Goal: Transaction & Acquisition: Purchase product/service

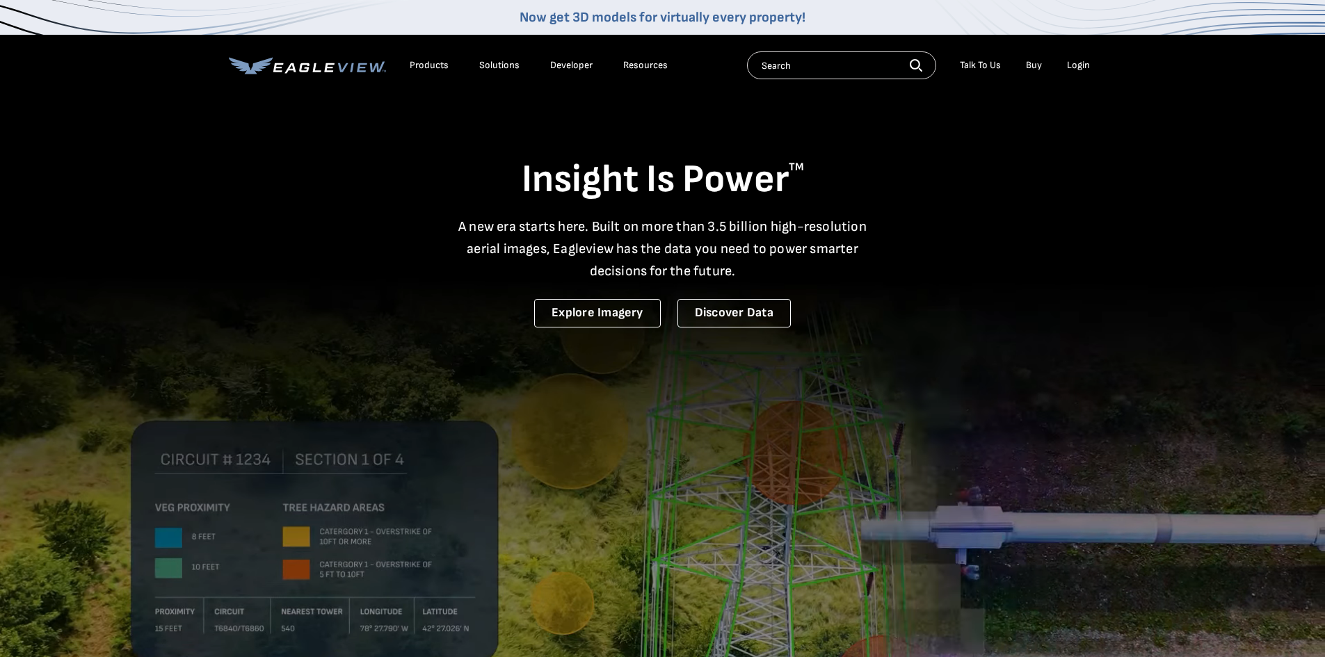
click at [1077, 65] on div "Login" at bounding box center [1078, 65] width 23 height 13
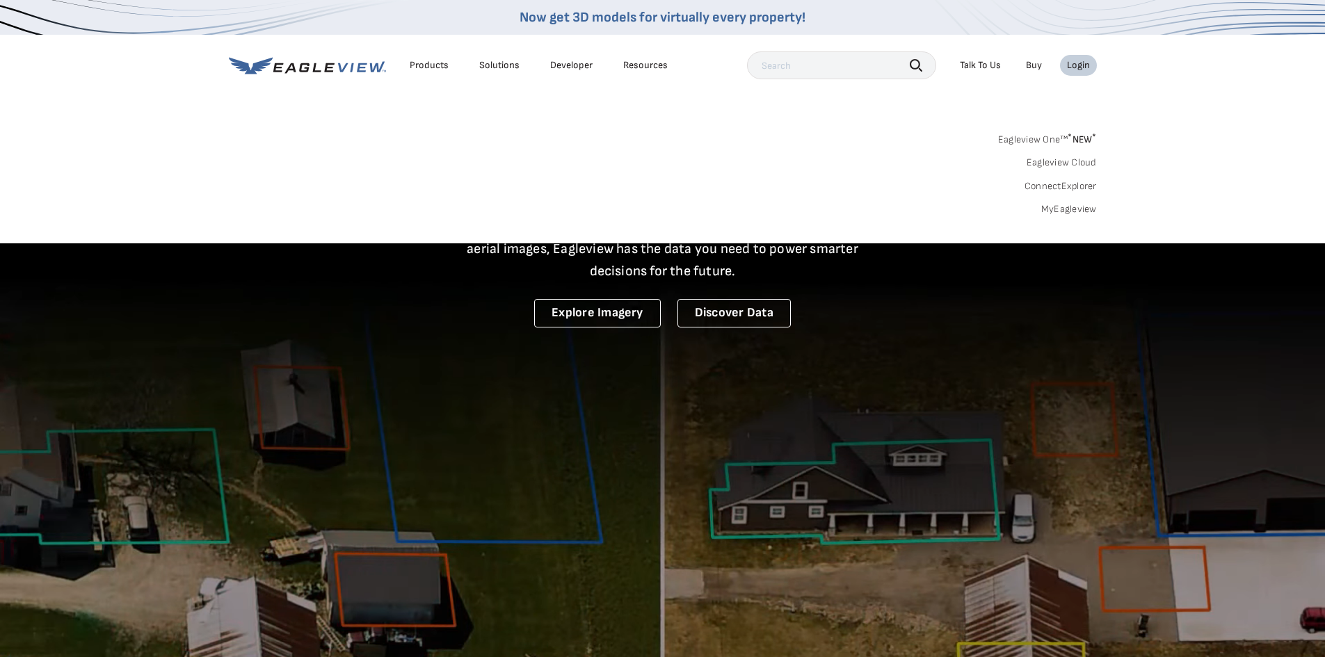
click at [1085, 208] on link "MyEagleview" at bounding box center [1069, 209] width 56 height 13
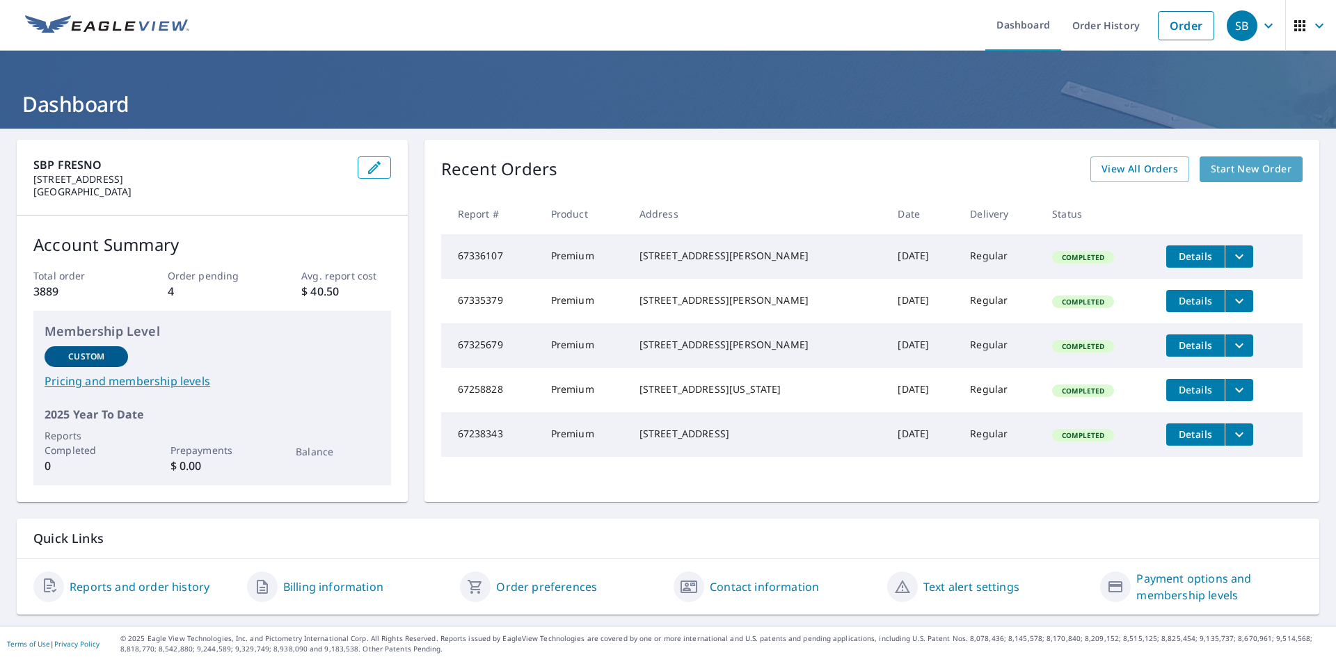
click at [1254, 168] on span "Start New Order" at bounding box center [1251, 169] width 81 height 17
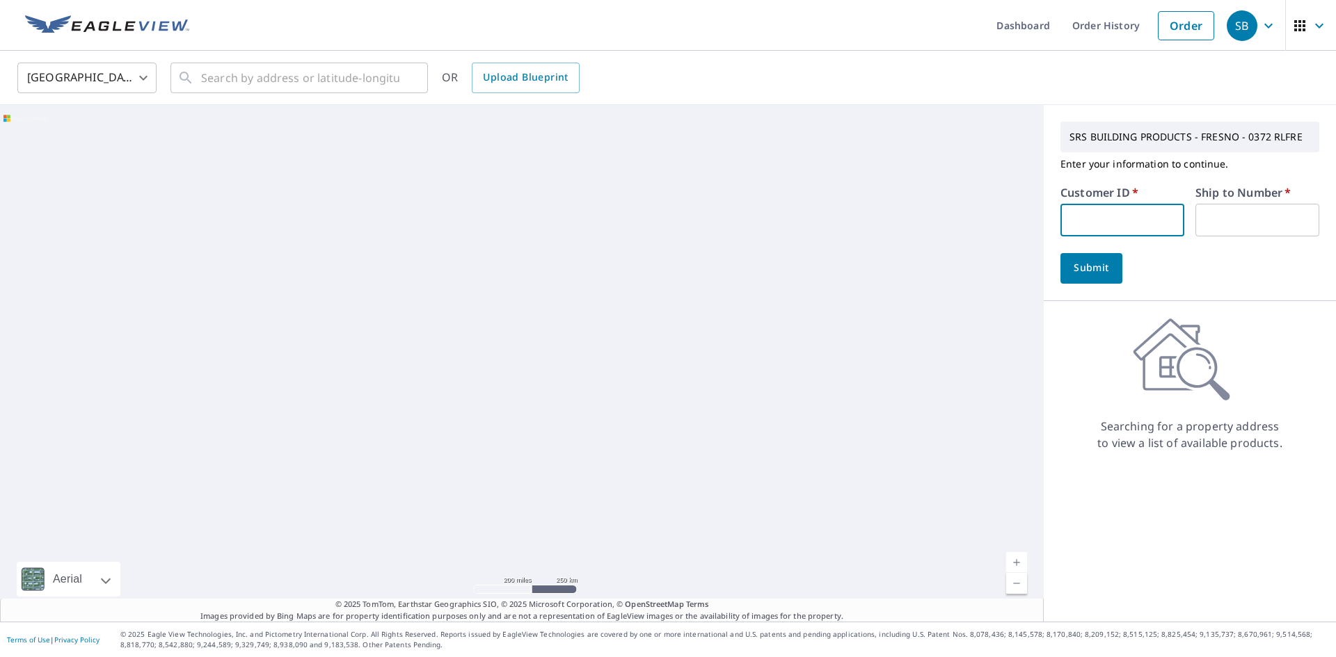
click at [1115, 209] on input "text" at bounding box center [1122, 220] width 124 height 33
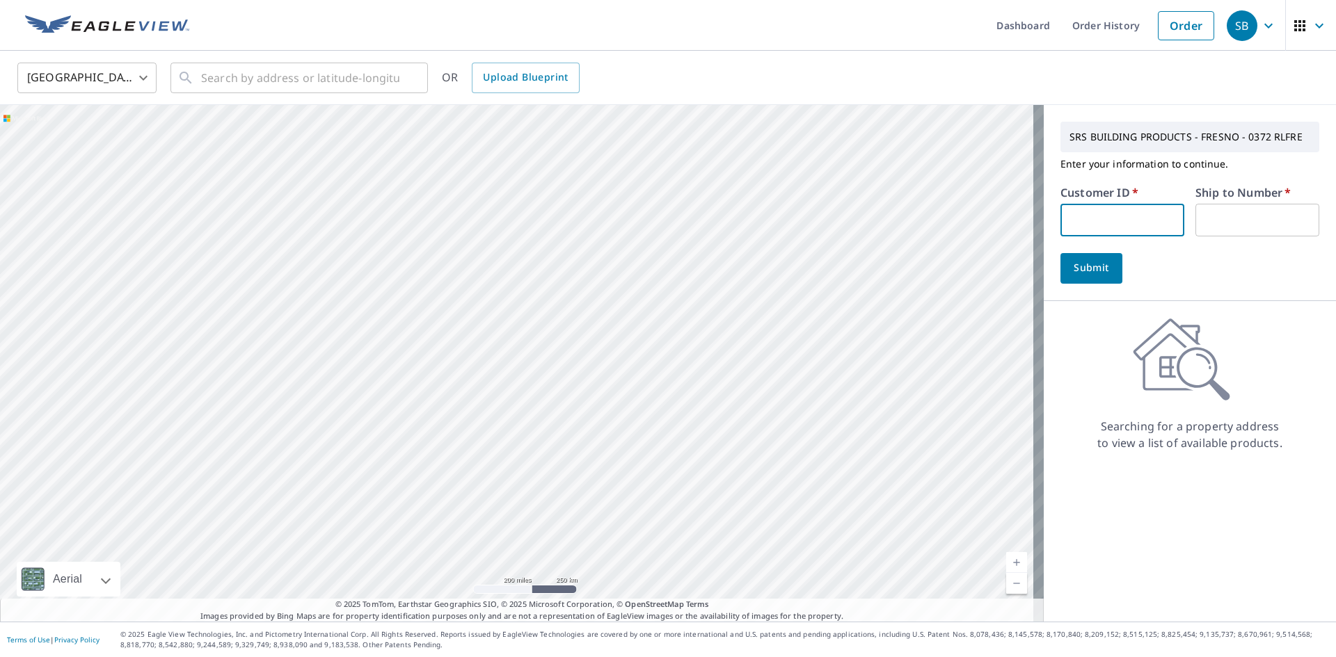
type input "PET372"
click at [1212, 223] on input "text" at bounding box center [1257, 220] width 124 height 33
type input "1"
click at [1078, 267] on span "Submit" at bounding box center [1091, 267] width 40 height 17
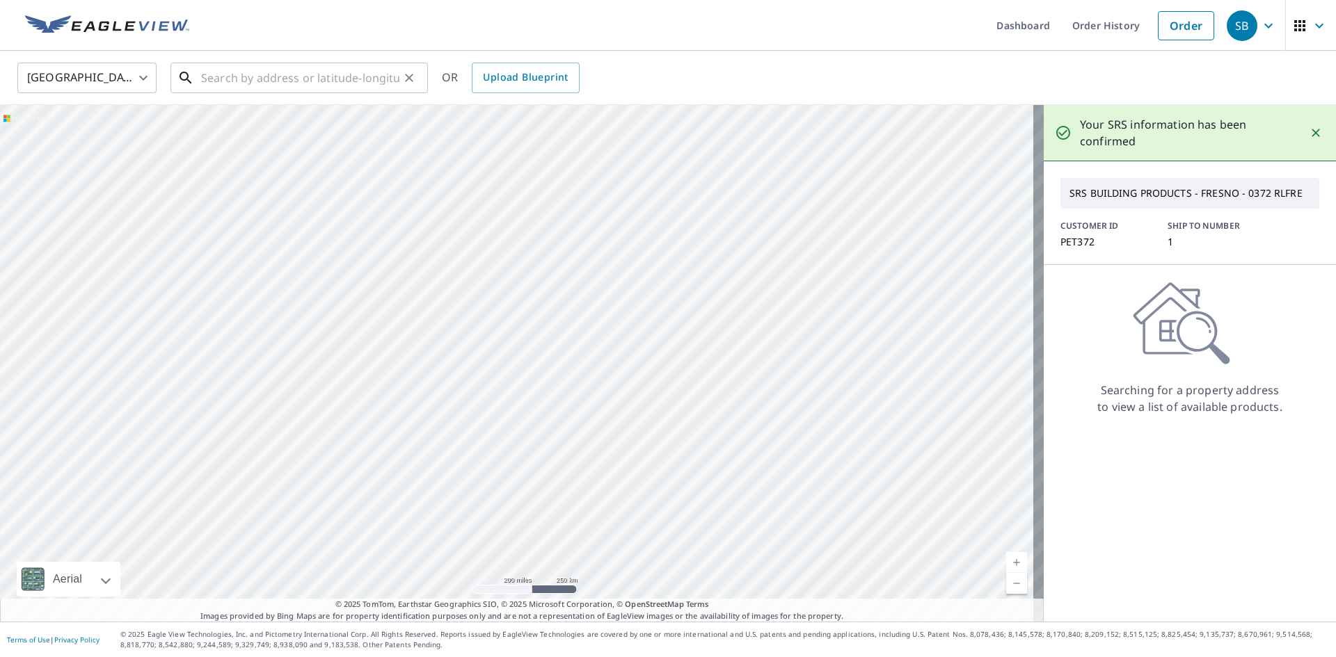
click at [315, 73] on input "text" at bounding box center [300, 77] width 198 height 39
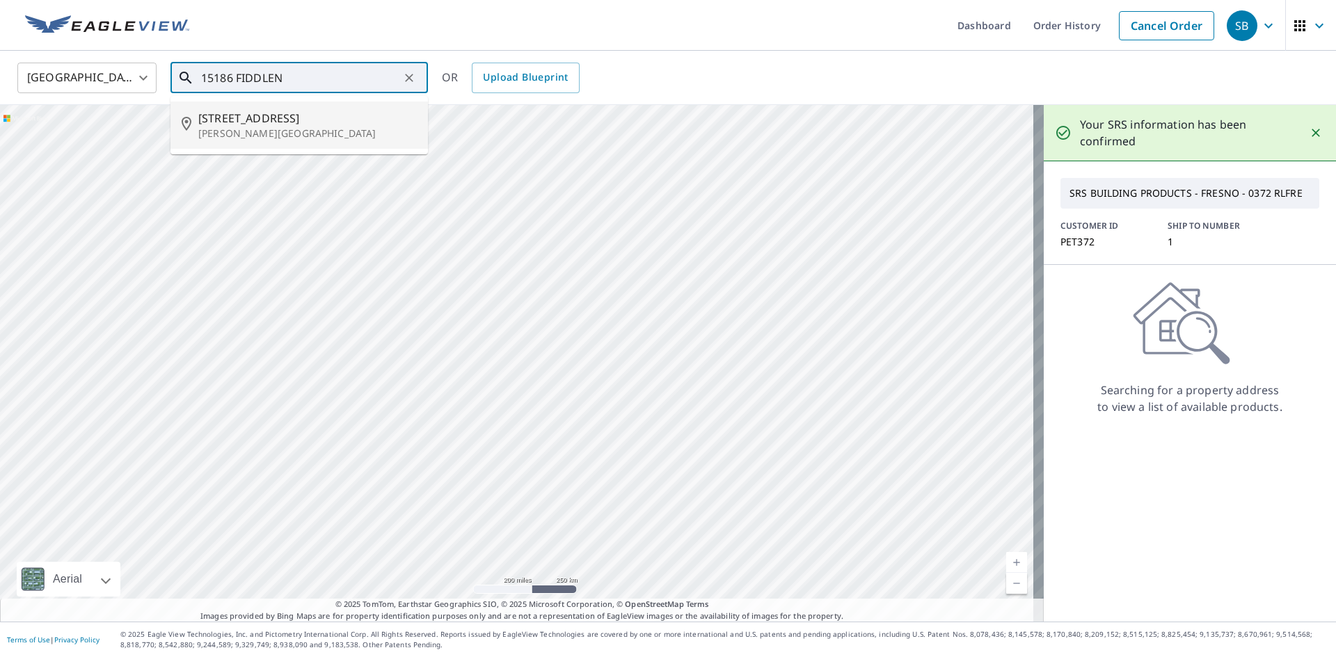
click at [275, 117] on span "15186 Fiddleneck Ln" at bounding box center [307, 118] width 218 height 17
type input "15186 Fiddleneck Ln Prather, CA 93651"
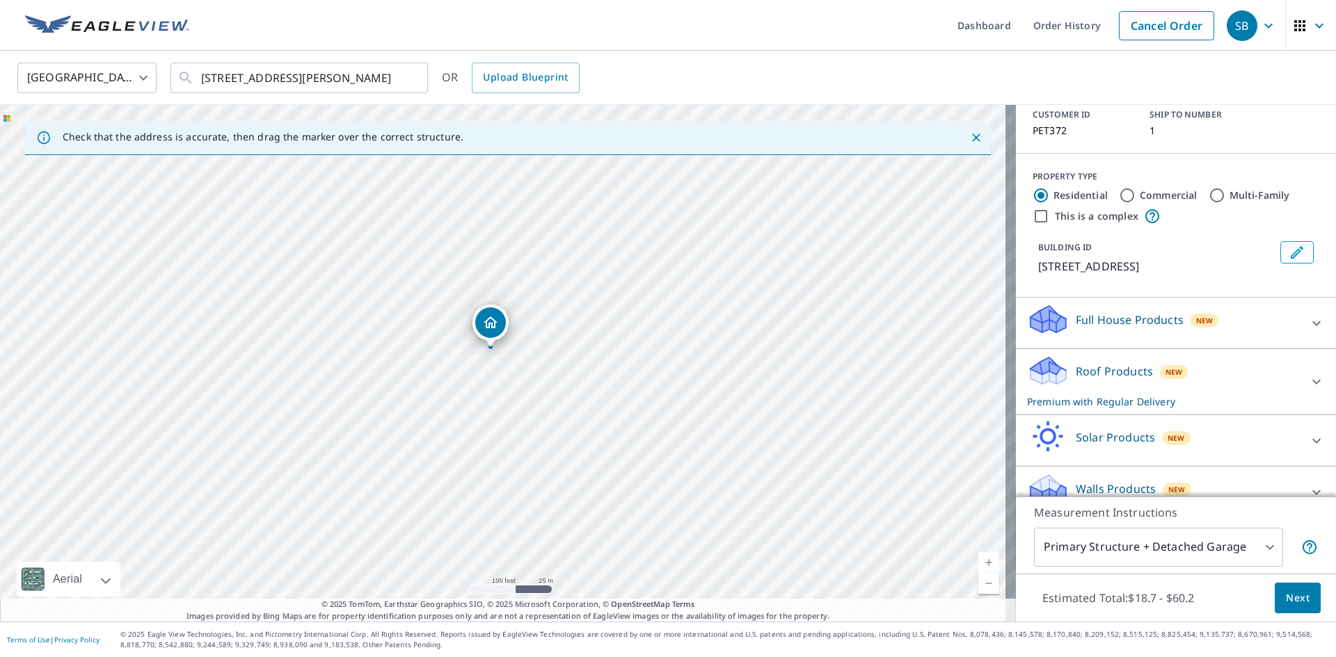
scroll to position [116, 0]
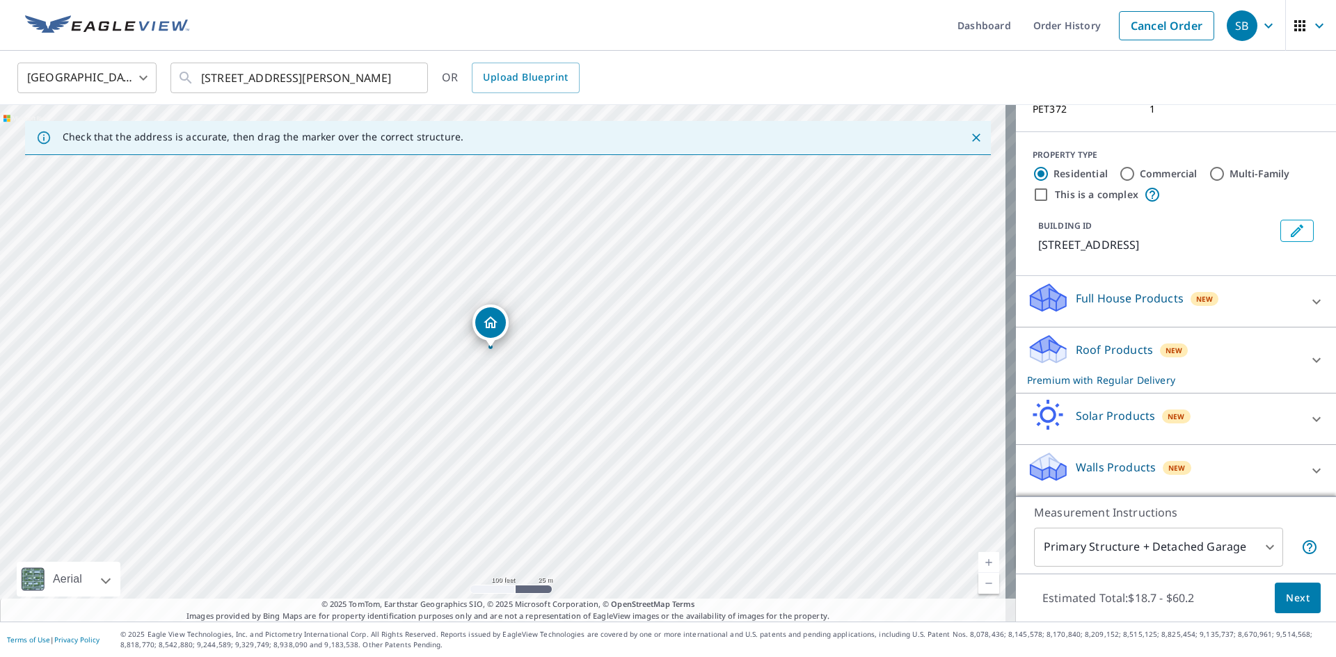
click at [1211, 360] on div "Roof Products New Premium with Regular Delivery" at bounding box center [1163, 360] width 273 height 54
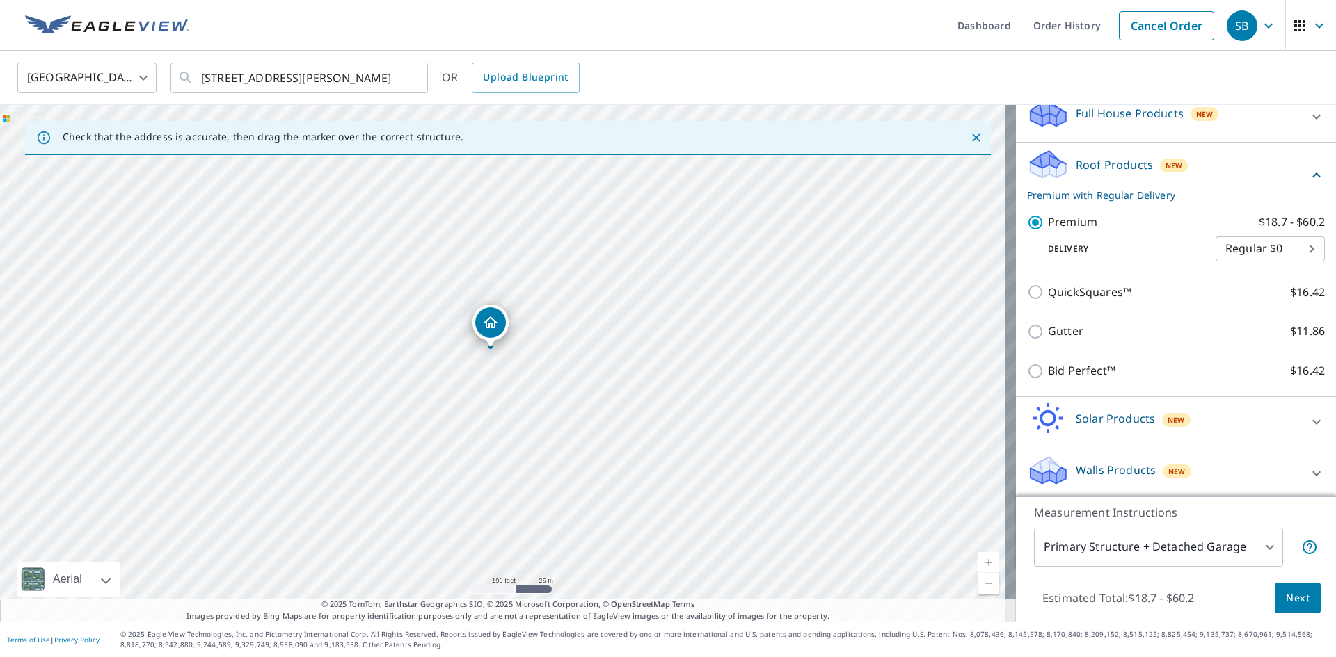
scroll to position [305, 0]
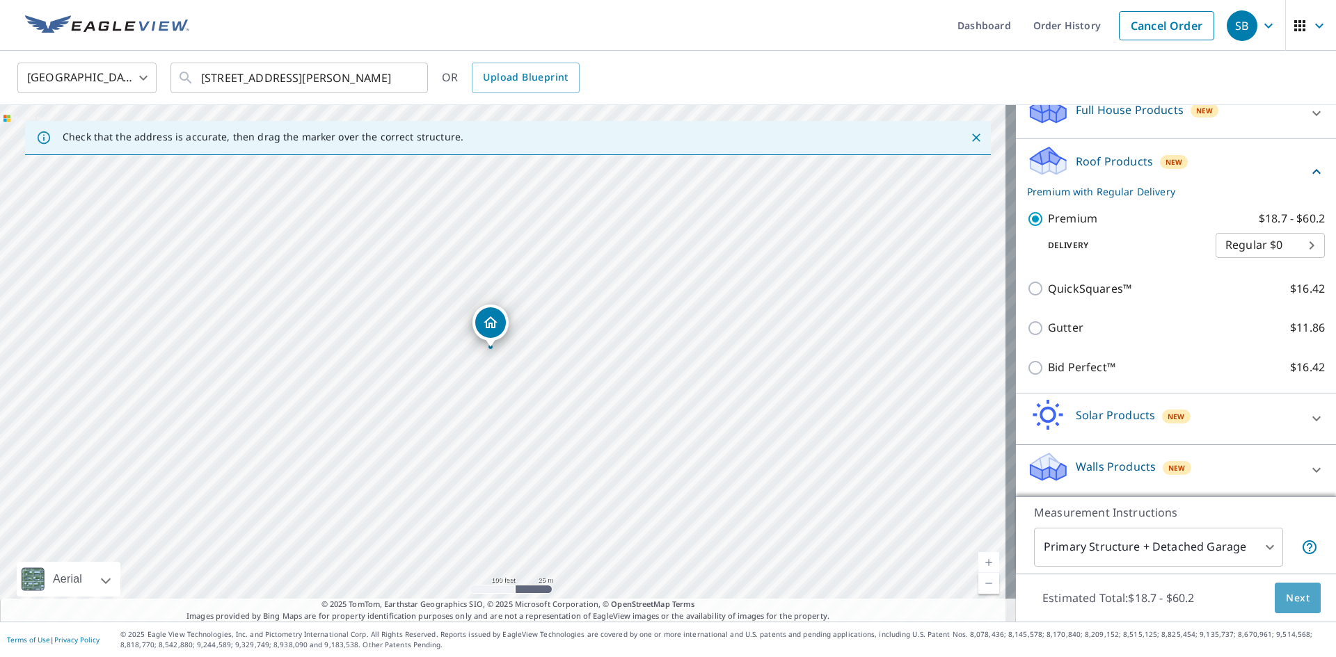
click at [1286, 591] on span "Next" at bounding box center [1298, 598] width 24 height 17
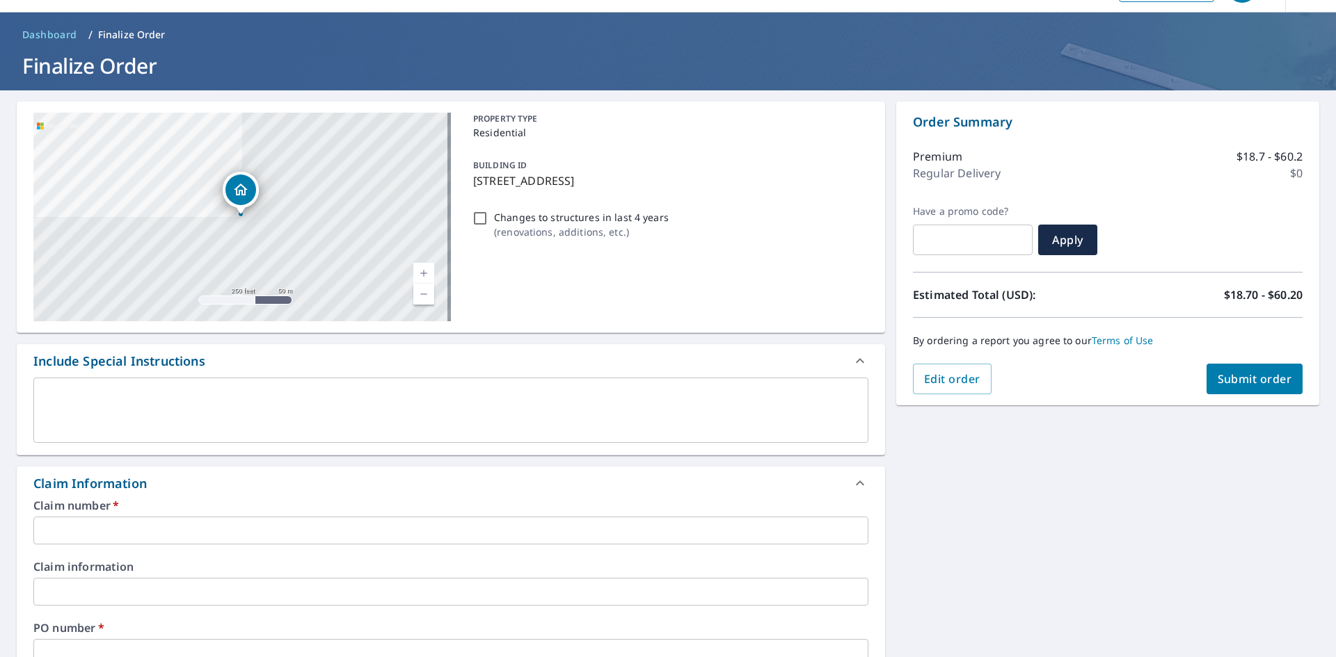
scroll to position [209, 0]
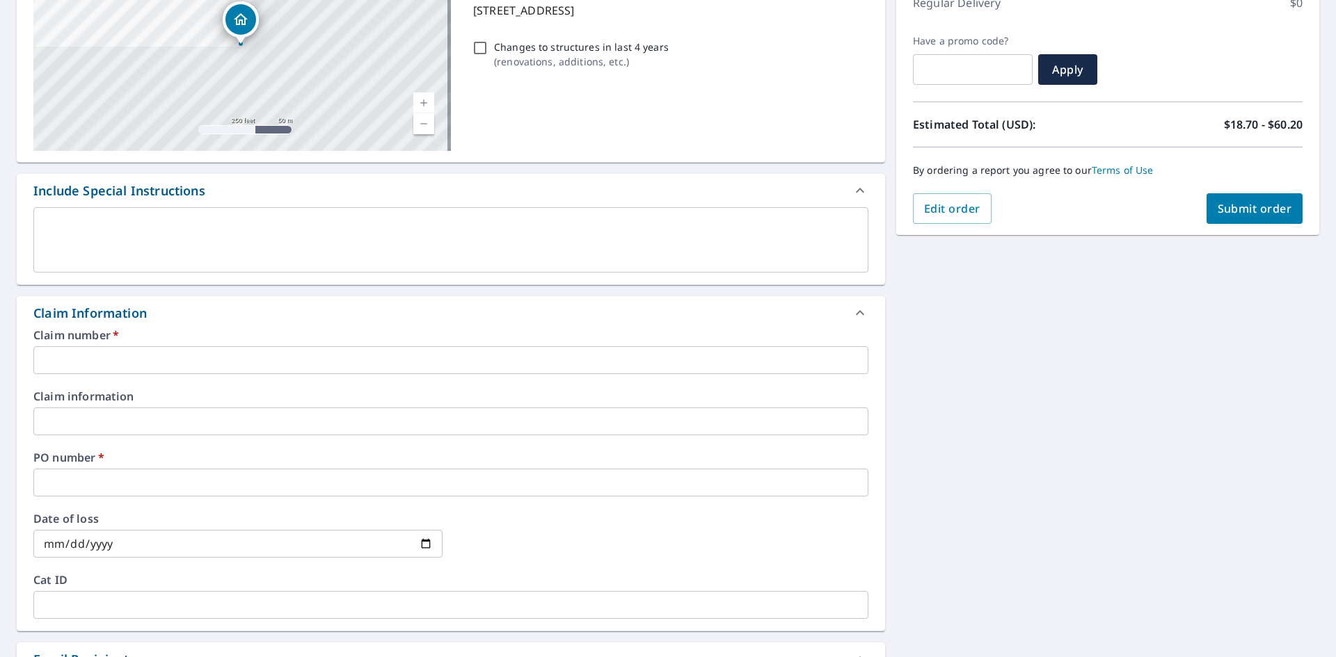
click at [100, 360] on input "text" at bounding box center [450, 360] width 835 height 28
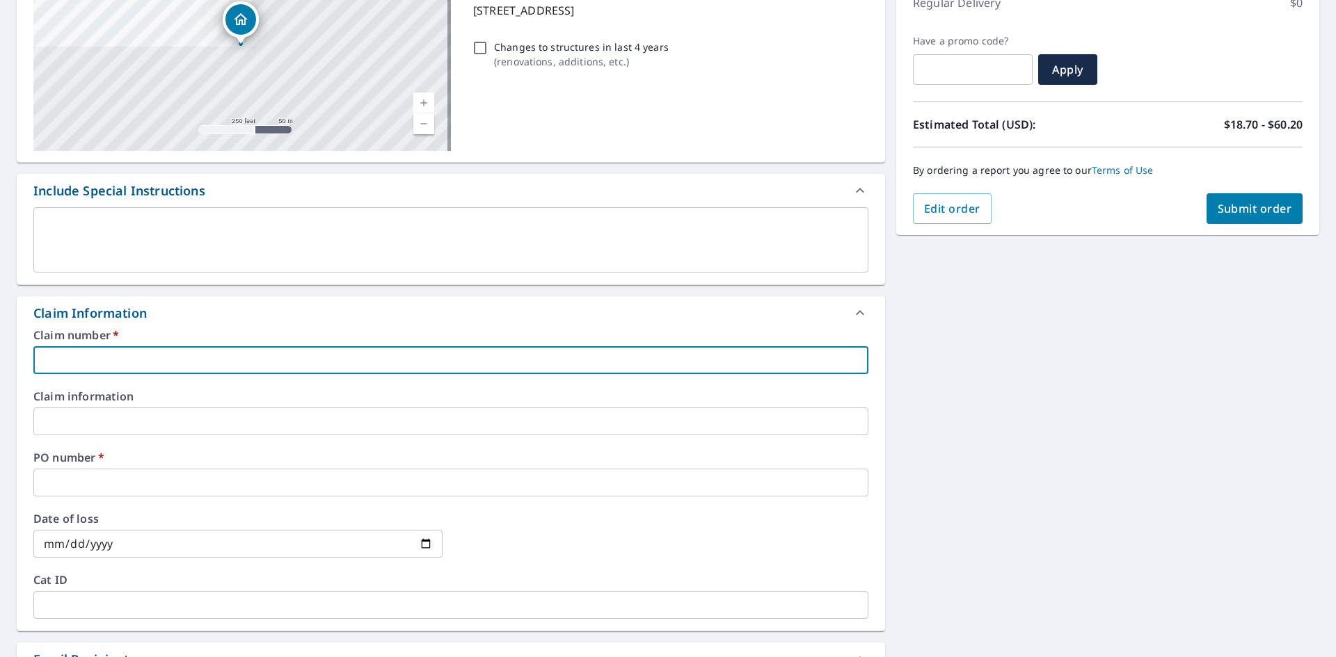
paste input "15186 Fiddleneck Ln., Prather"
type input "15186 Fiddleneck Ln., Prather"
checkbox input "true"
click at [150, 360] on input "15186 Fiddleneck Ln., Prather" at bounding box center [450, 360] width 835 height 28
type input "15186 Fiddleneck Ln, Prather"
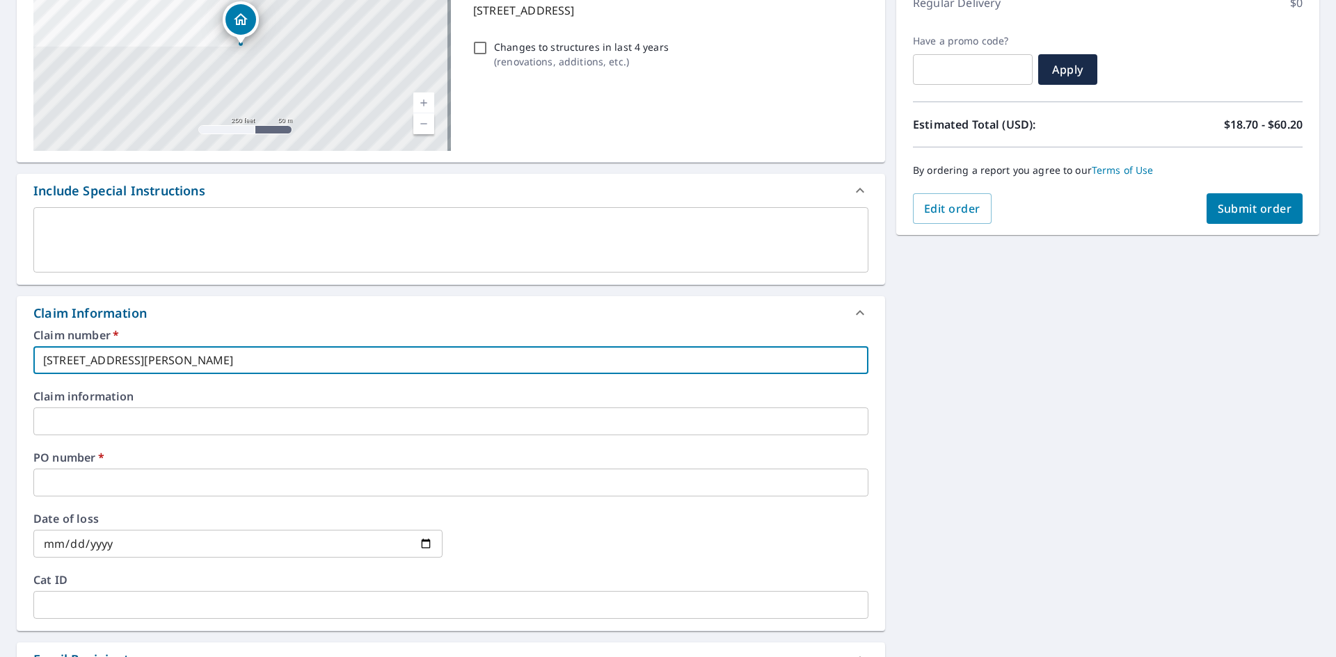
checkbox input "true"
type input "15186 Fiddleneck Ln, Prather"
click at [166, 482] on input "text" at bounding box center [450, 483] width 835 height 28
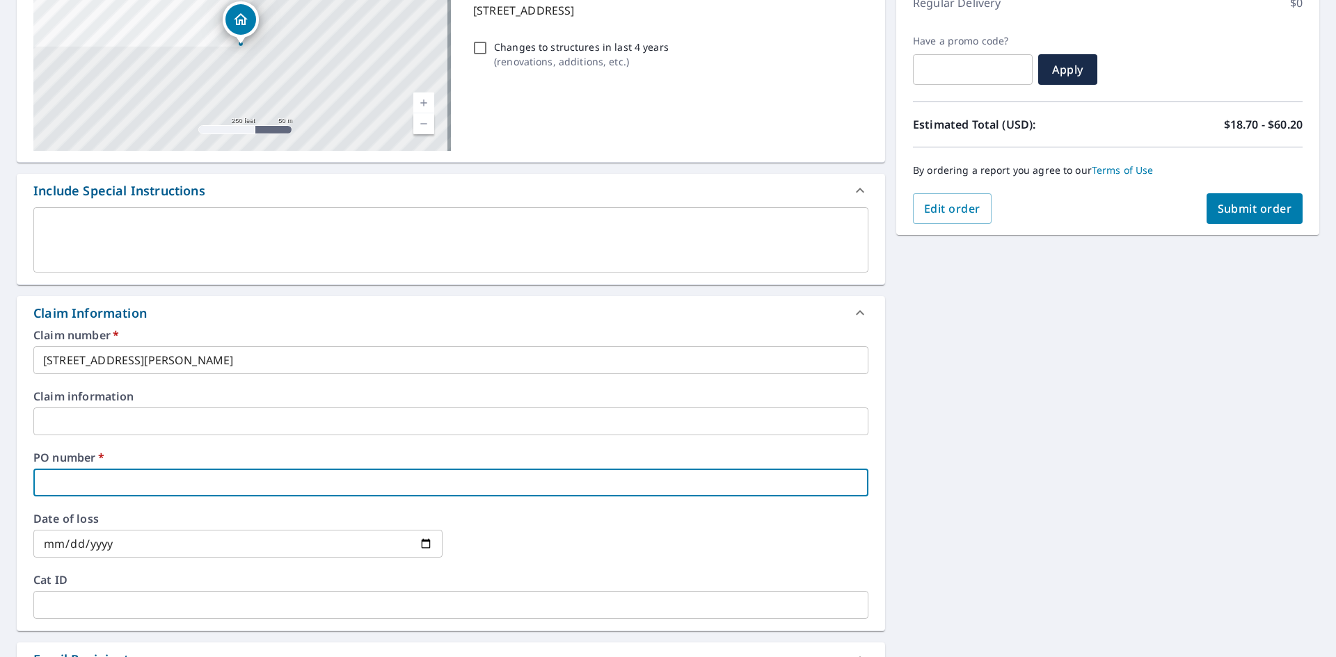
paste input "15186 Fiddleneck Ln., Prather"
type input "15186 Fiddleneck Ln., Prather"
checkbox input "true"
click at [150, 482] on input "15186 Fiddleneck Ln., Prather" at bounding box center [450, 483] width 835 height 28
type input "15186 Fiddleneck Ln, Prather"
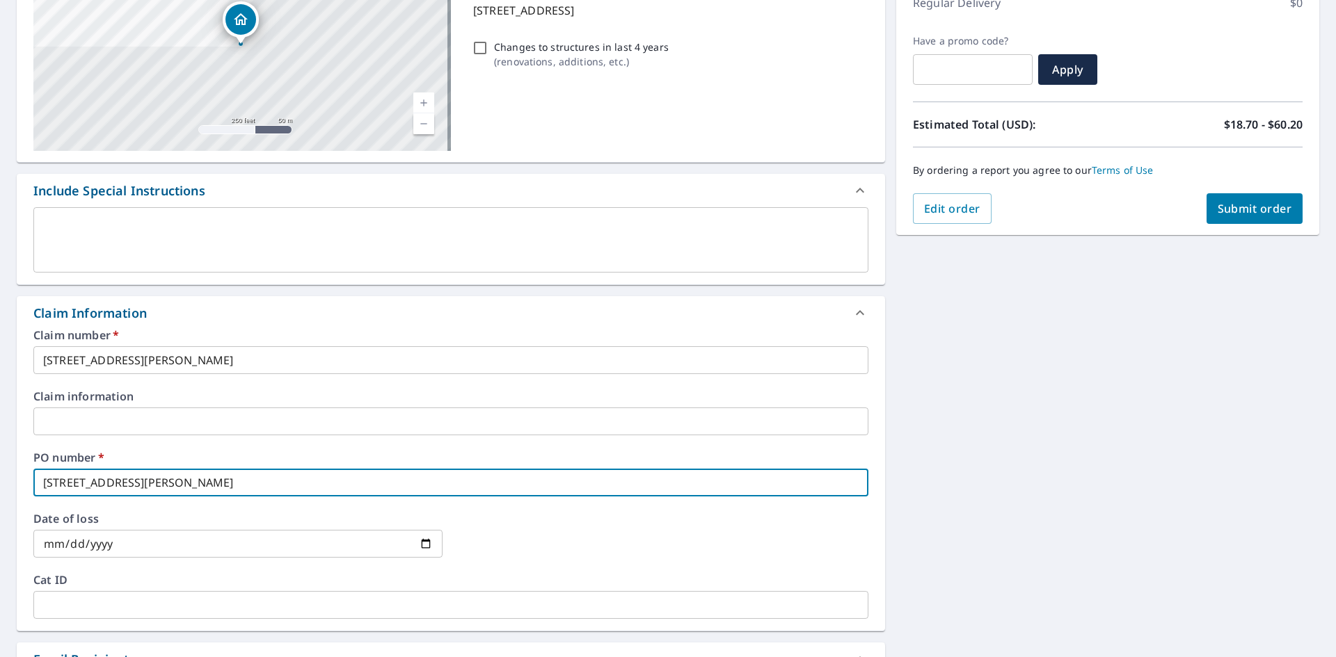
checkbox input "true"
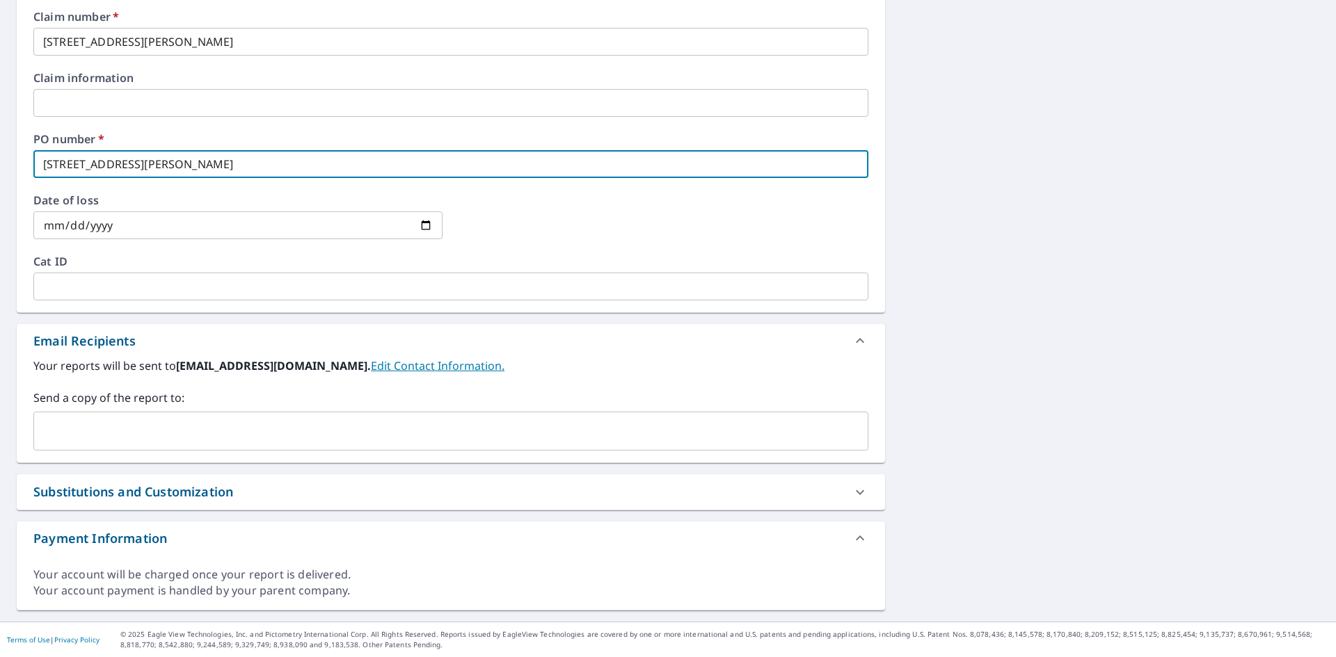
type input "15186 Fiddleneck Ln, Prather"
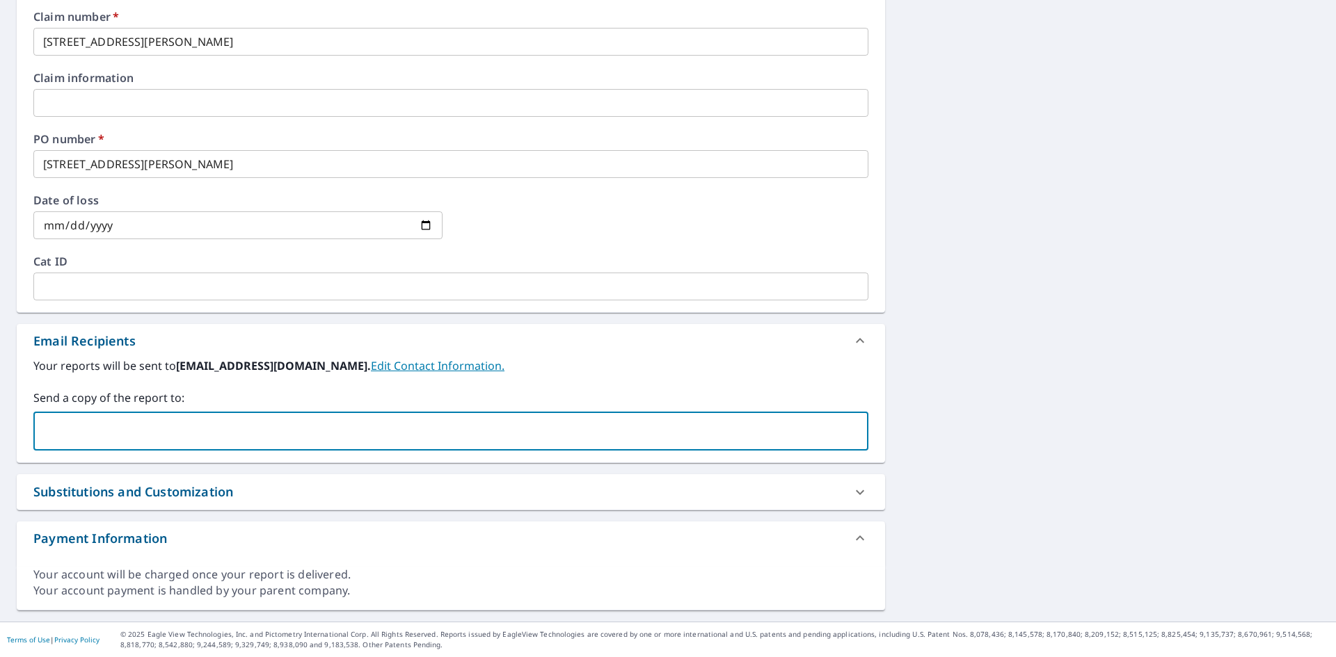
click at [124, 426] on input "text" at bounding box center [440, 431] width 801 height 26
drag, startPoint x: 73, startPoint y: 432, endPoint x: 216, endPoint y: 424, distance: 142.9
click at [216, 424] on input "zpost82@gmail.com" at bounding box center [440, 431] width 801 height 26
type input "zpost@srsdistribution.com"
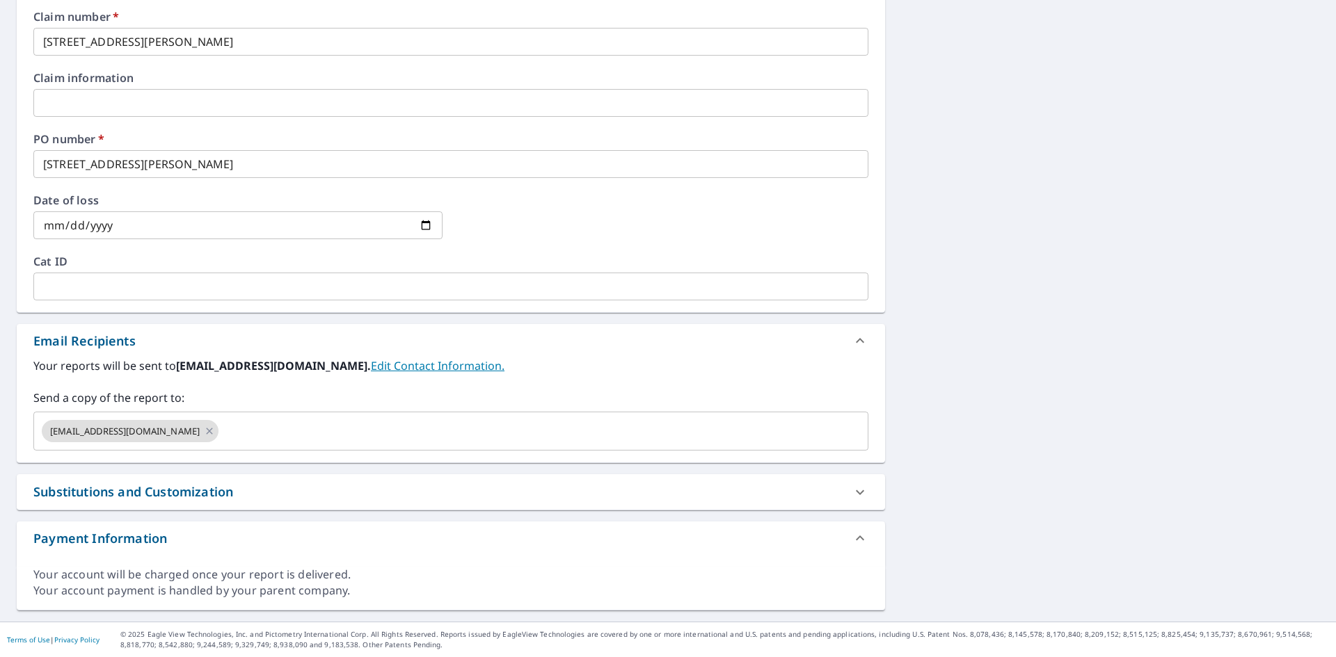
click at [1126, 380] on div "15186 Fiddleneck Ln Prather, CA 93651 Aerial Road A standard road map Aerial A …" at bounding box center [668, 111] width 1336 height 1021
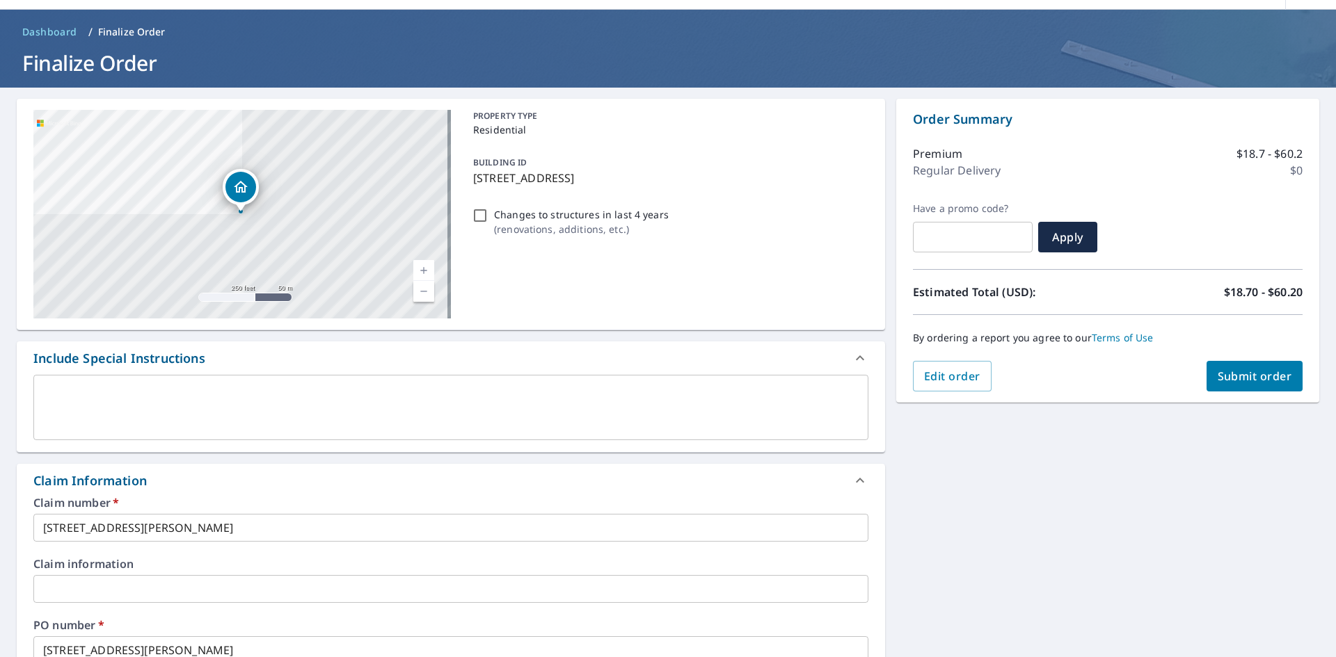
scroll to position [40, 0]
click at [1266, 378] on span "Submit order" at bounding box center [1254, 376] width 74 height 15
checkbox input "true"
